Goal: Task Accomplishment & Management: Manage account settings

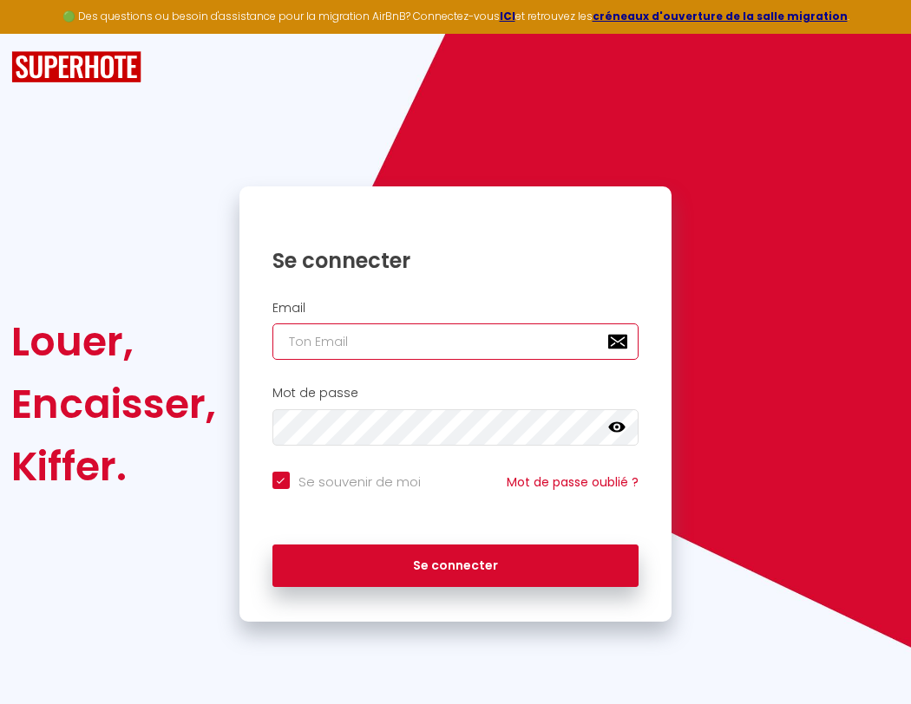
type input "l"
checkbox input "true"
type input "le"
checkbox input "true"
type input "les"
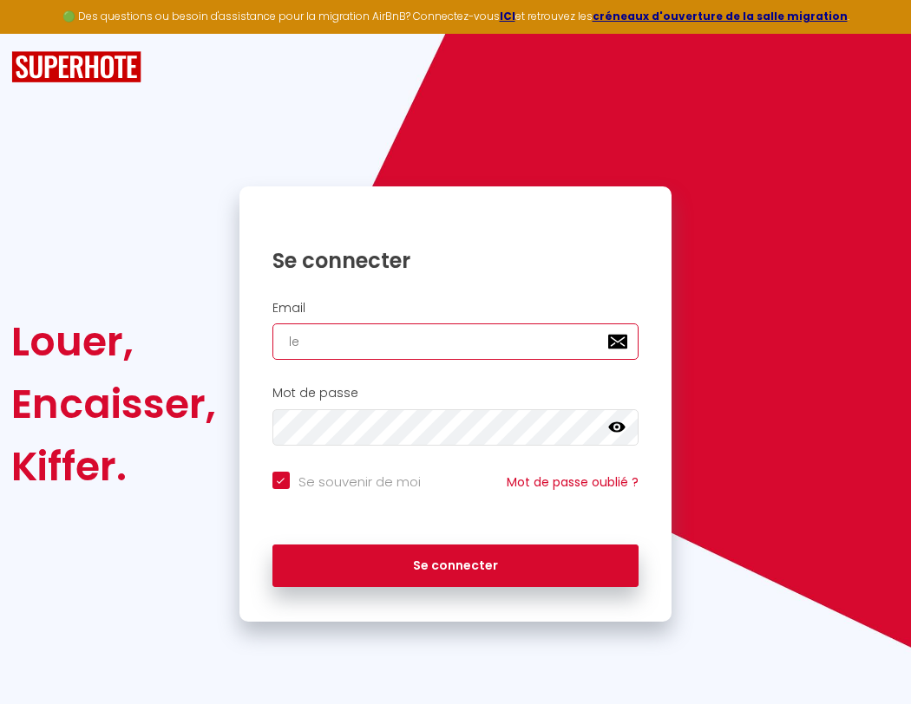
checkbox input "true"
type input "lesp"
checkbox input "true"
type input "lespa"
checkbox input "true"
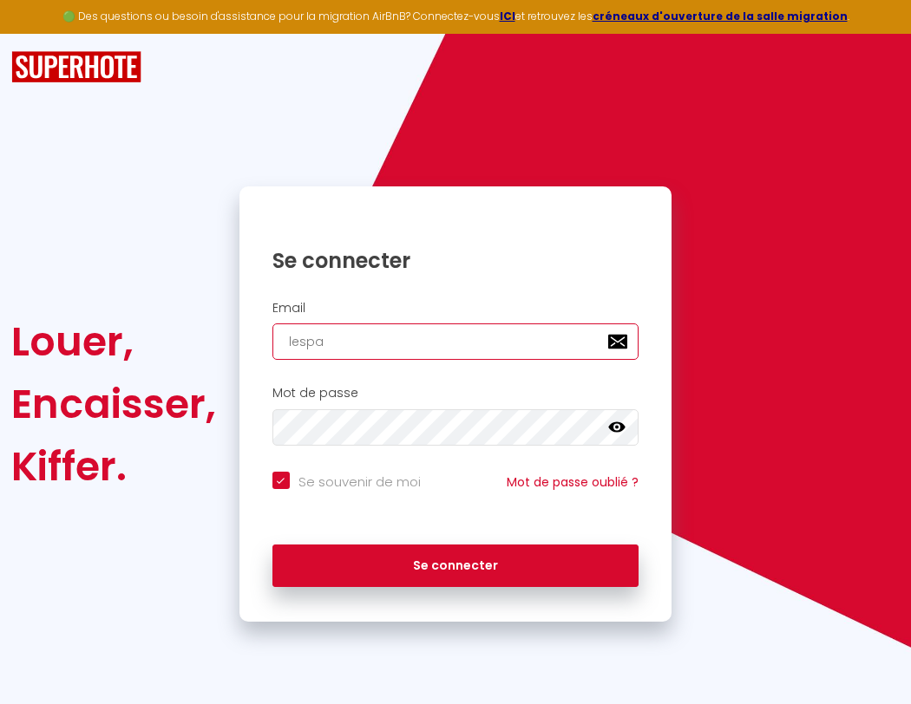
type input "lespac"
checkbox input "true"
type input "lespace"
checkbox input "true"
type input "l"
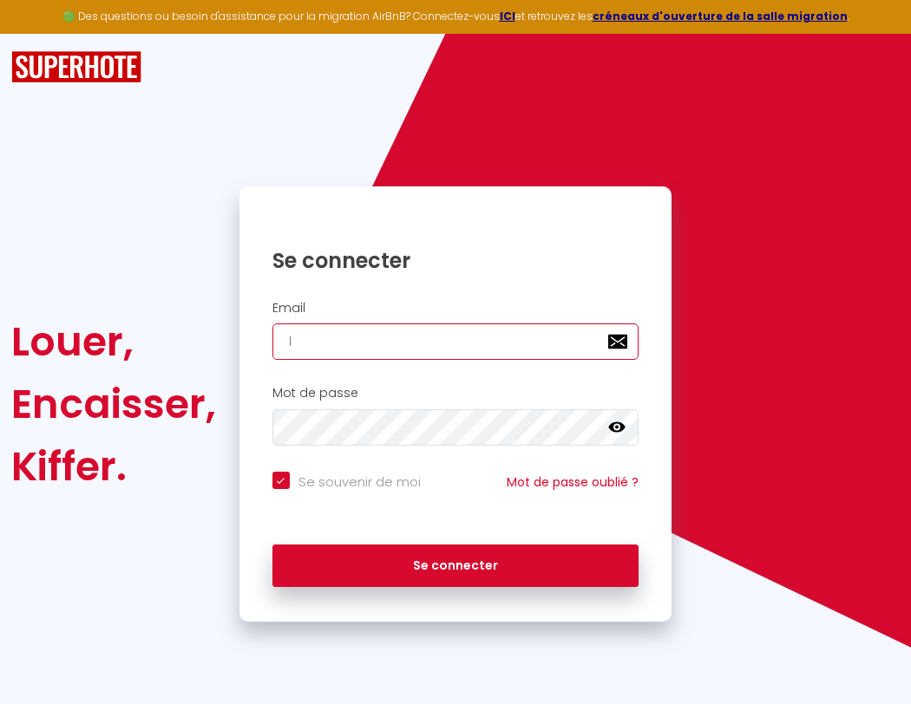
checkbox input "true"
type input "lespaced"
checkbox input "true"
type input "le"
checkbox input "true"
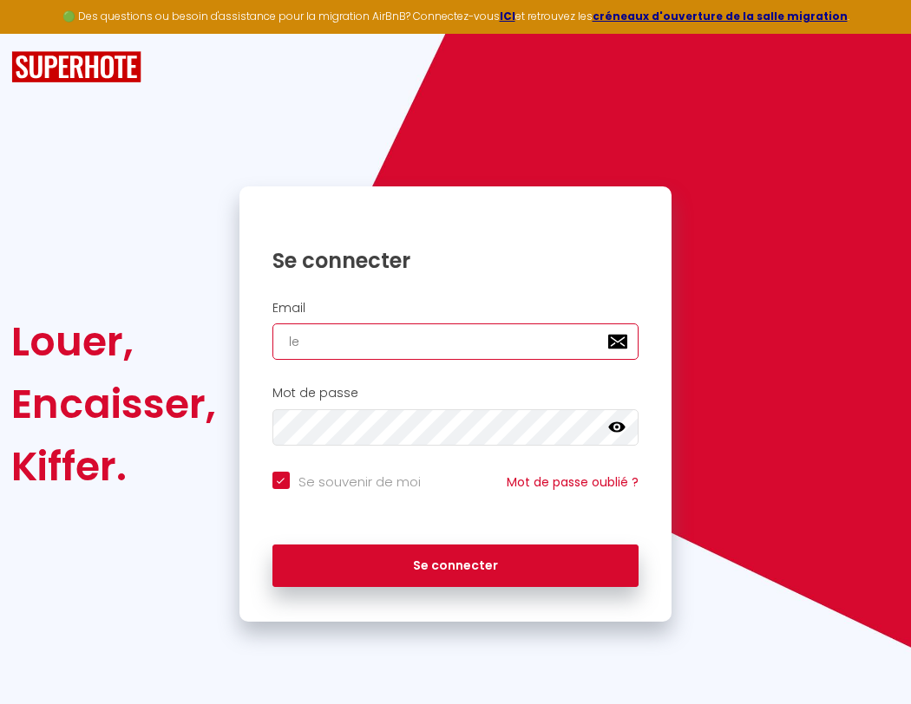
type input "lespacede"
checkbox input "true"
type input "les"
checkbox input "true"
type input "lespacedet"
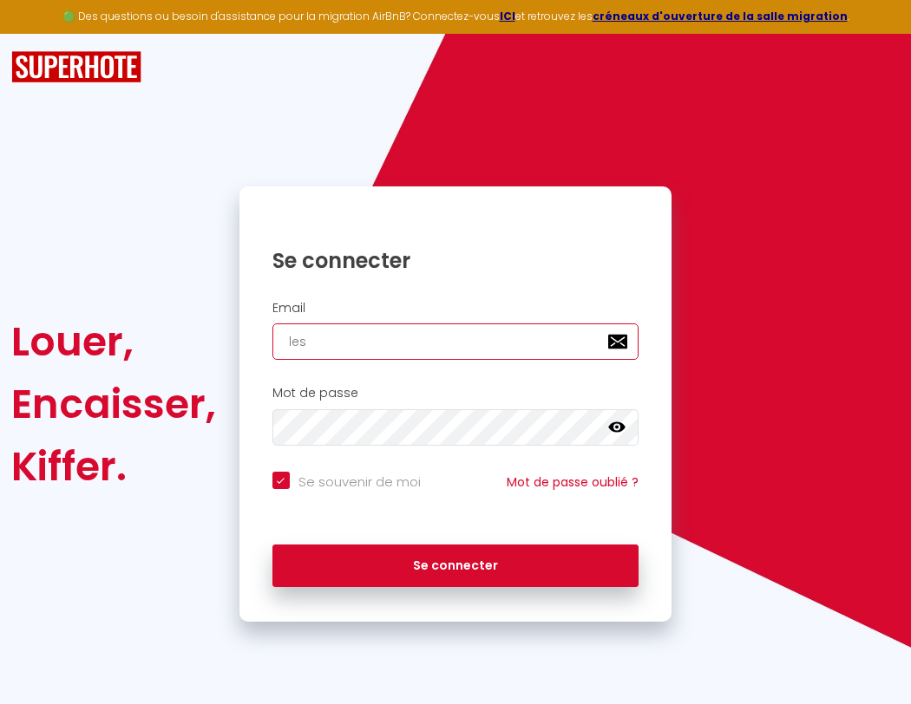
checkbox input "true"
type input "lesp"
checkbox input "true"
type input "lespacedete"
checkbox input "true"
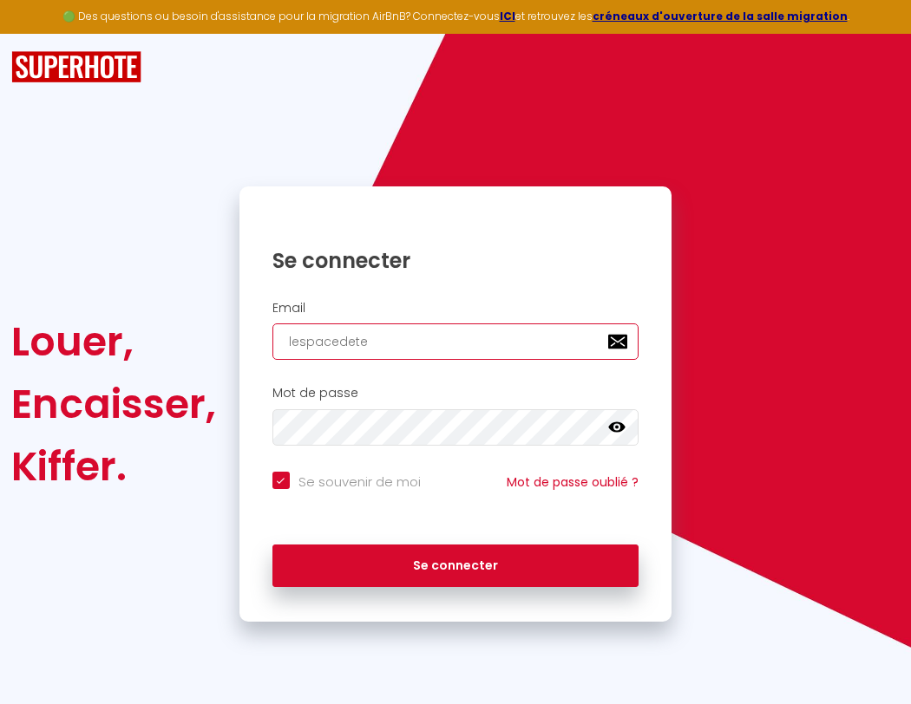
type input "lespa"
checkbox input "true"
type input "lespacedeten"
checkbox input "true"
type input "lespac"
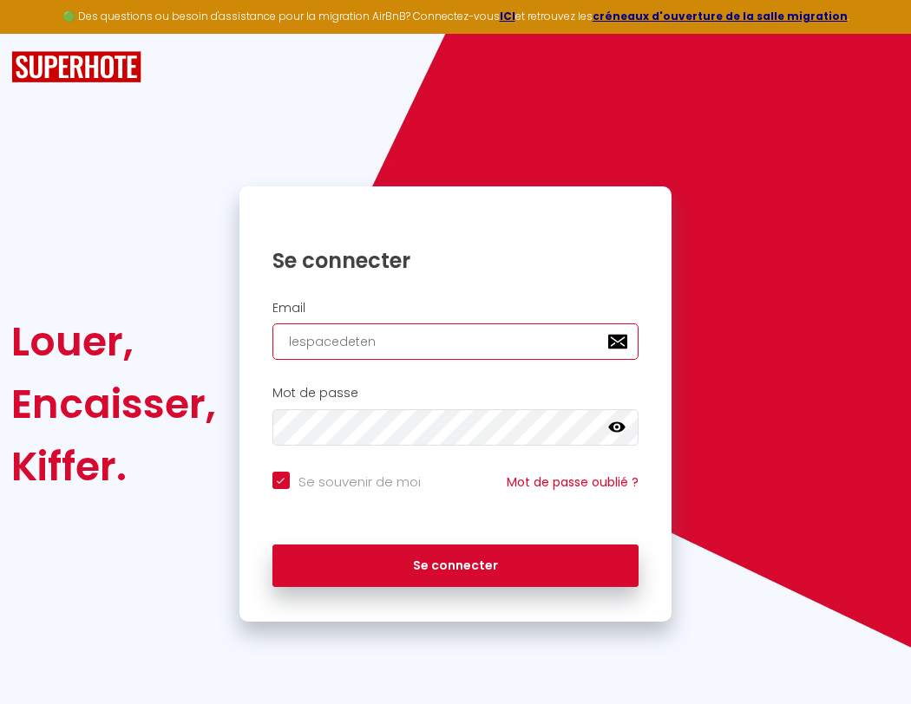
checkbox input "true"
type input "lespacedetent"
checkbox input "true"
type input "lespace"
checkbox input "true"
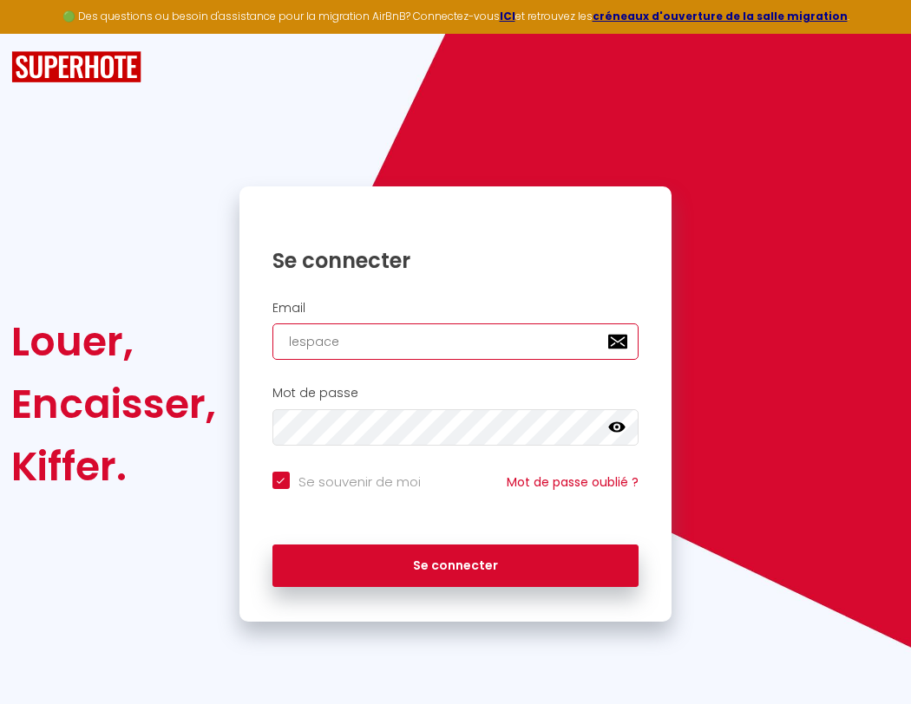
type input "lespacedetente"
checkbox input "true"
type input "lespaced"
checkbox input "true"
type input "lespacedetente@"
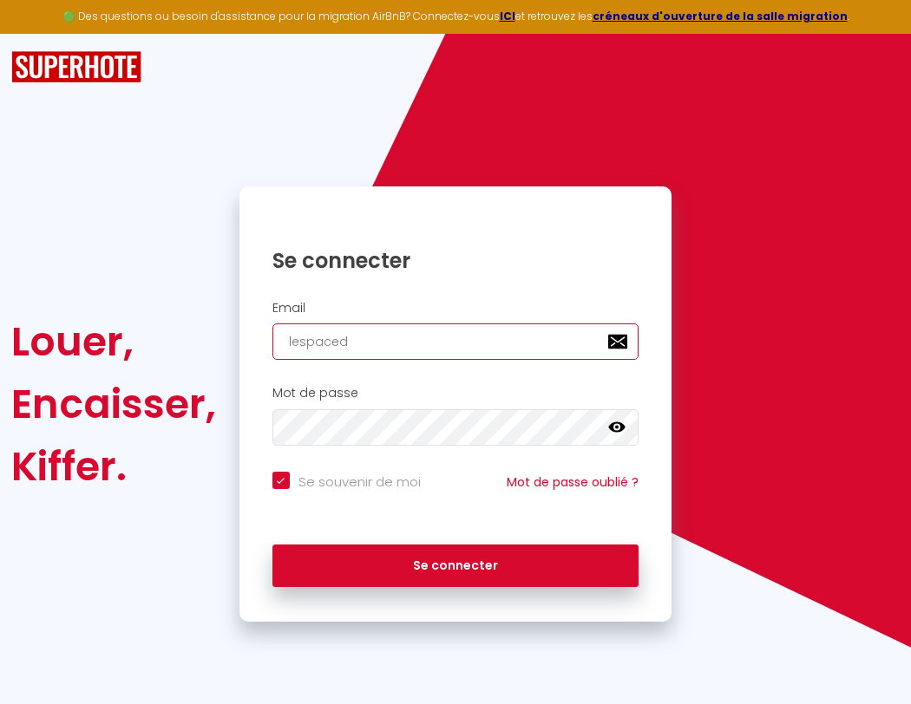
checkbox input "true"
type input "l"
checkbox input "true"
type input "lespacedetente@g"
checkbox input "true"
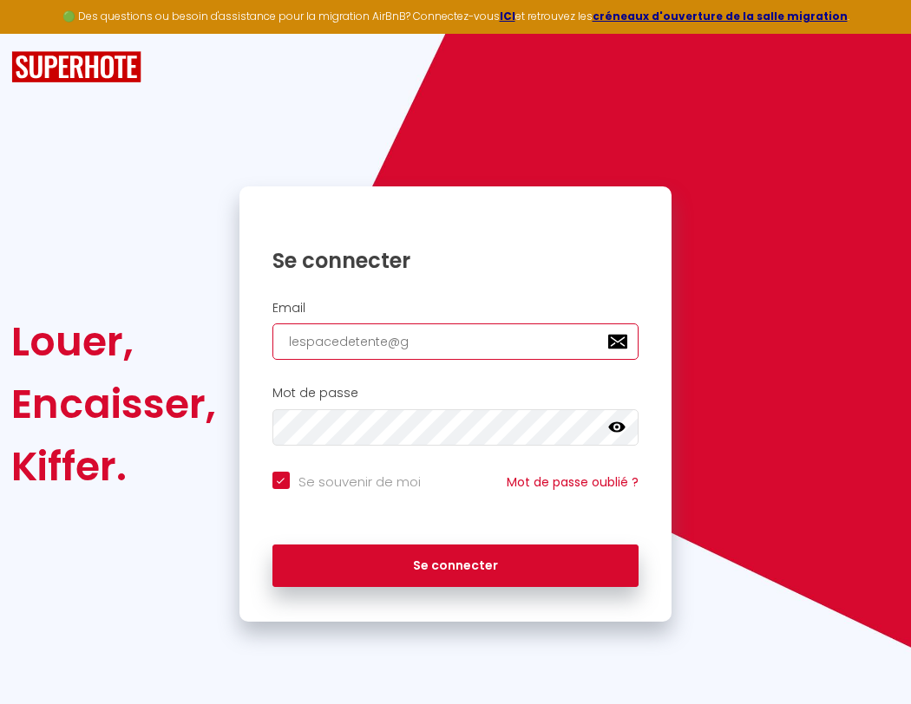
type input "le"
checkbox input "true"
type input "lespacedet"
checkbox input "true"
type input "les"
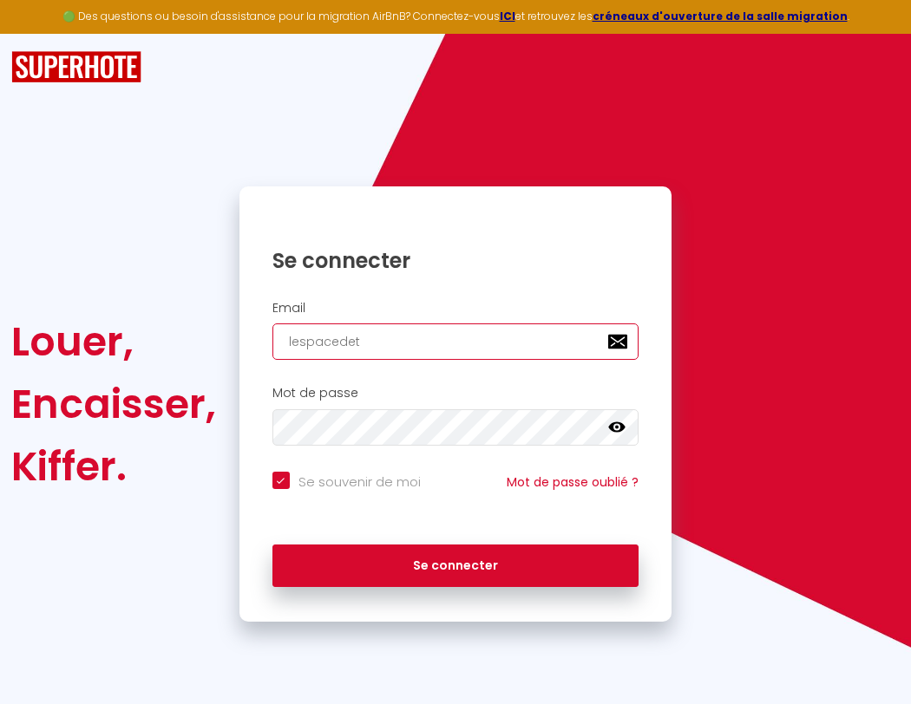
checkbox input "true"
type input "lespacedete"
checkbox input "true"
type input "lesp"
checkbox input "true"
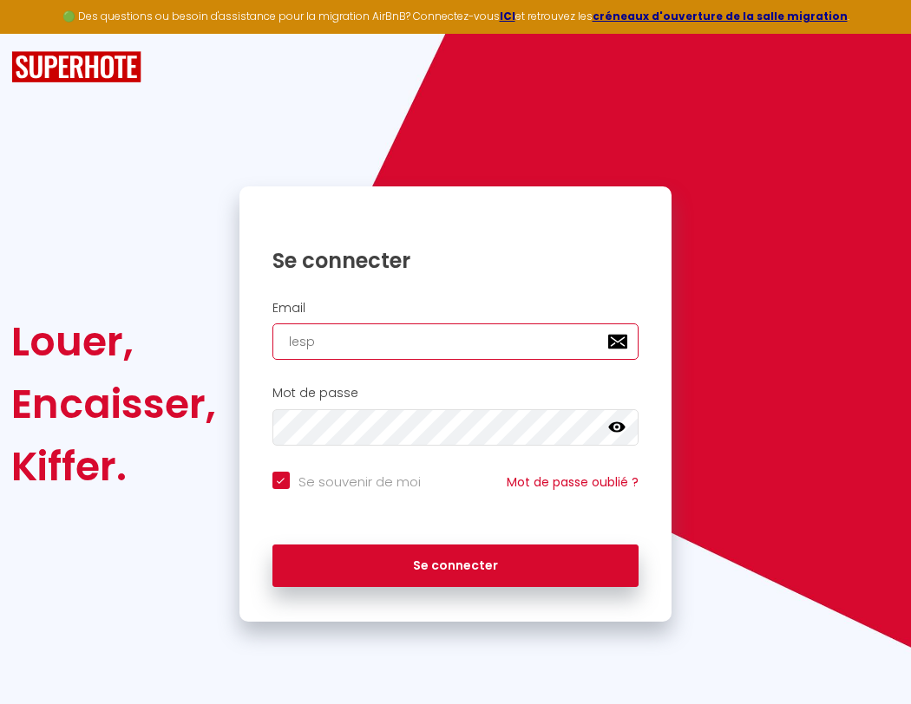
type input "lespacedeten"
checkbox input "true"
type input "lespa"
checkbox input "true"
type input "lespacedetent"
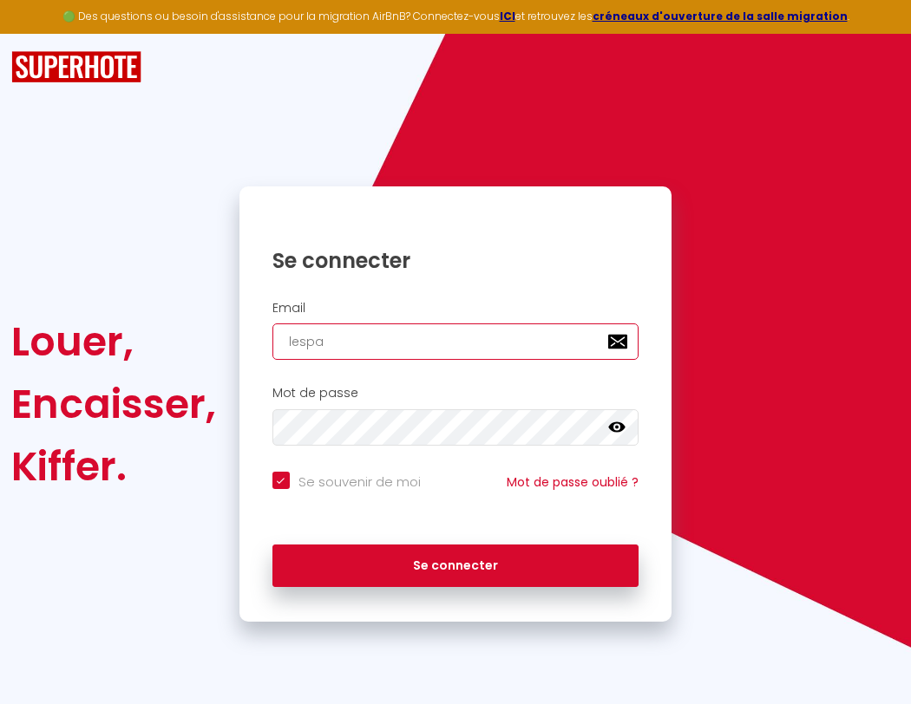
checkbox input "true"
type input "lespac"
checkbox input "true"
type input "lespacedetente"
checkbox input "true"
